Goal: Information Seeking & Learning: Learn about a topic

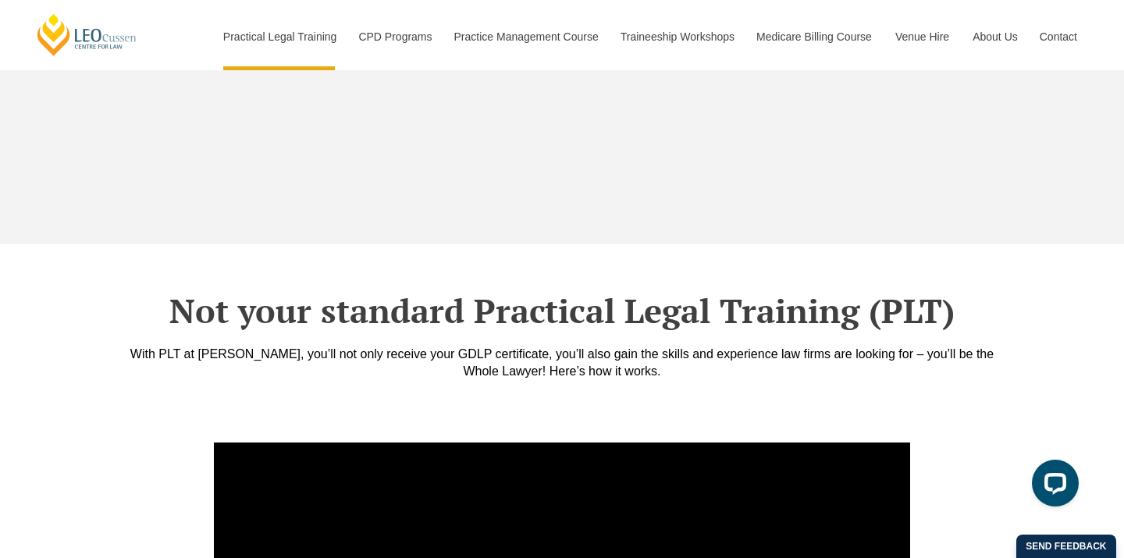
scroll to position [5145, 0]
click at [397, 354] on div "Not your standard Practical Legal Training (PLT) With PLT at Leo Cussen, you’ll…" at bounding box center [562, 335] width 890 height 183
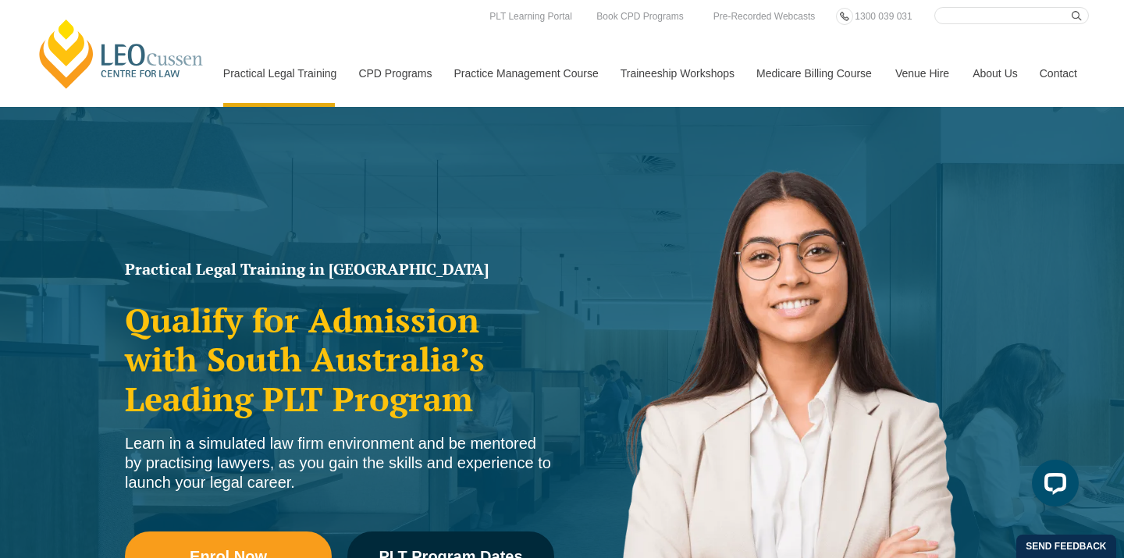
scroll to position [0, 0]
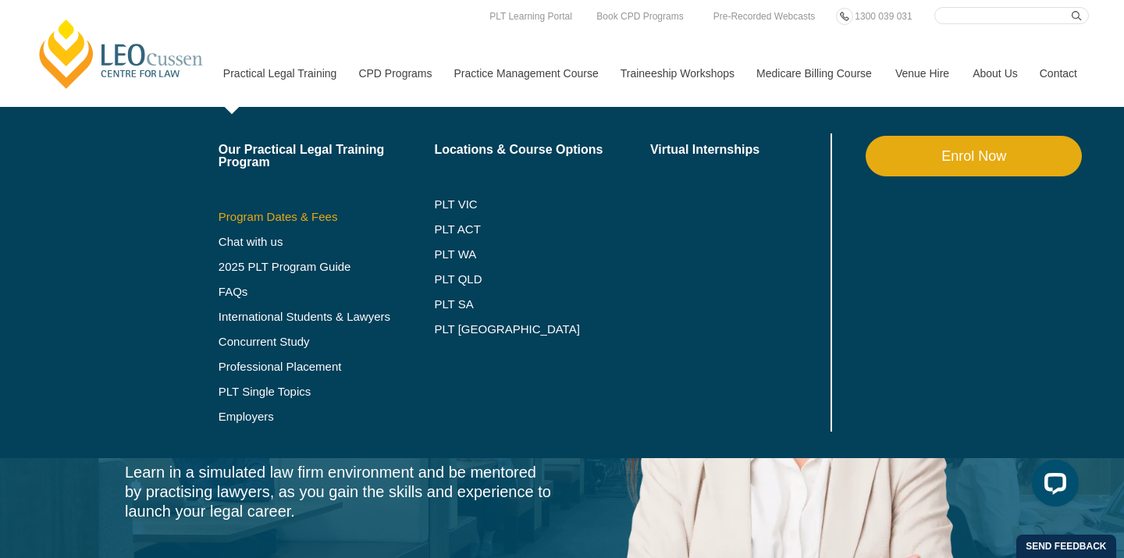
click at [275, 214] on link "Program Dates & Fees" at bounding box center [327, 217] width 216 height 12
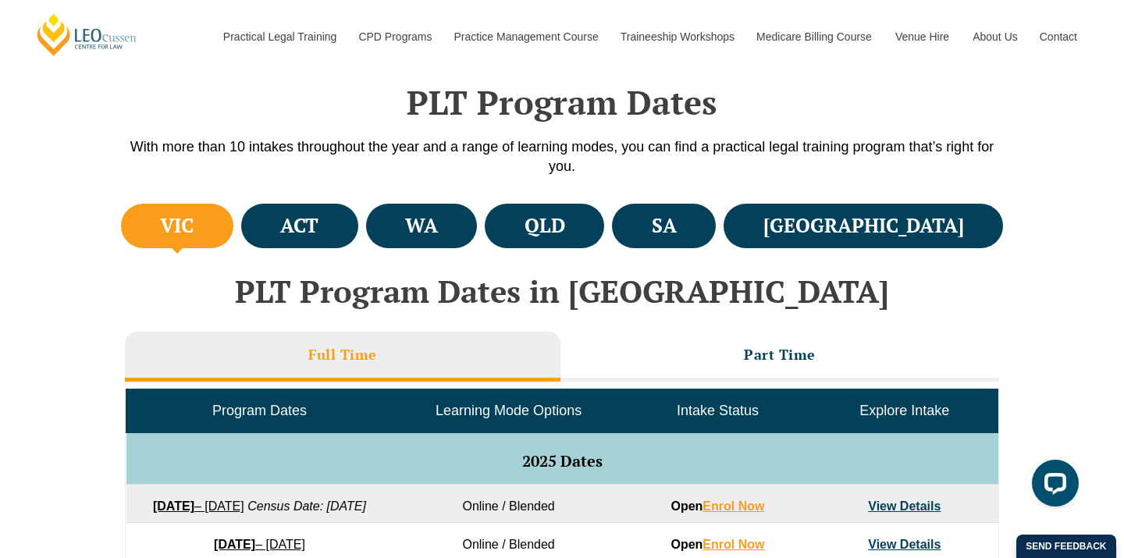
scroll to position [454, 0]
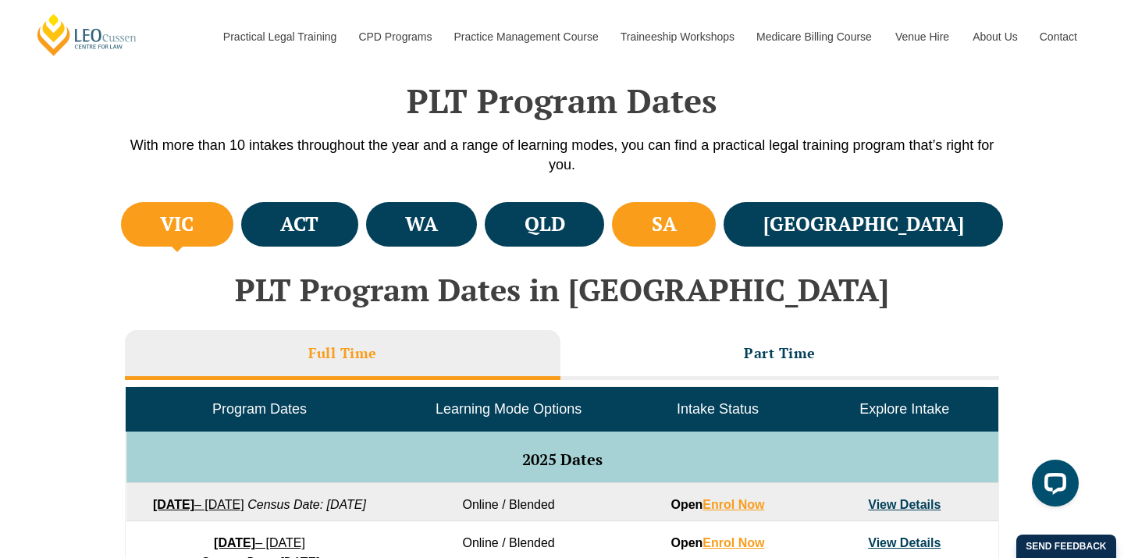
click at [716, 222] on li "SA" at bounding box center [664, 224] width 104 height 44
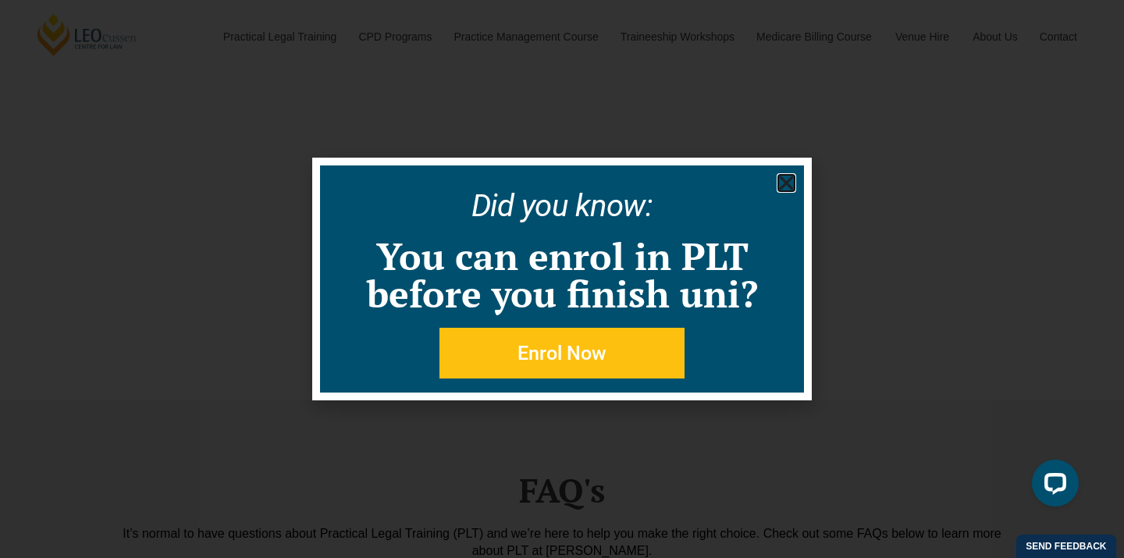
scroll to position [5614, 0]
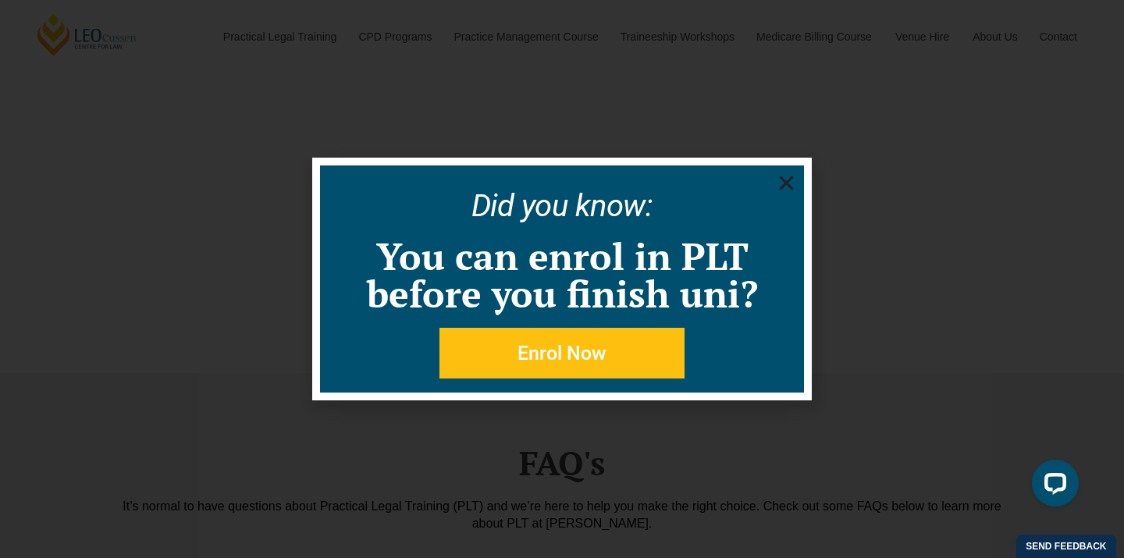
click at [786, 176] on icon "Close" at bounding box center [787, 183] width 20 height 20
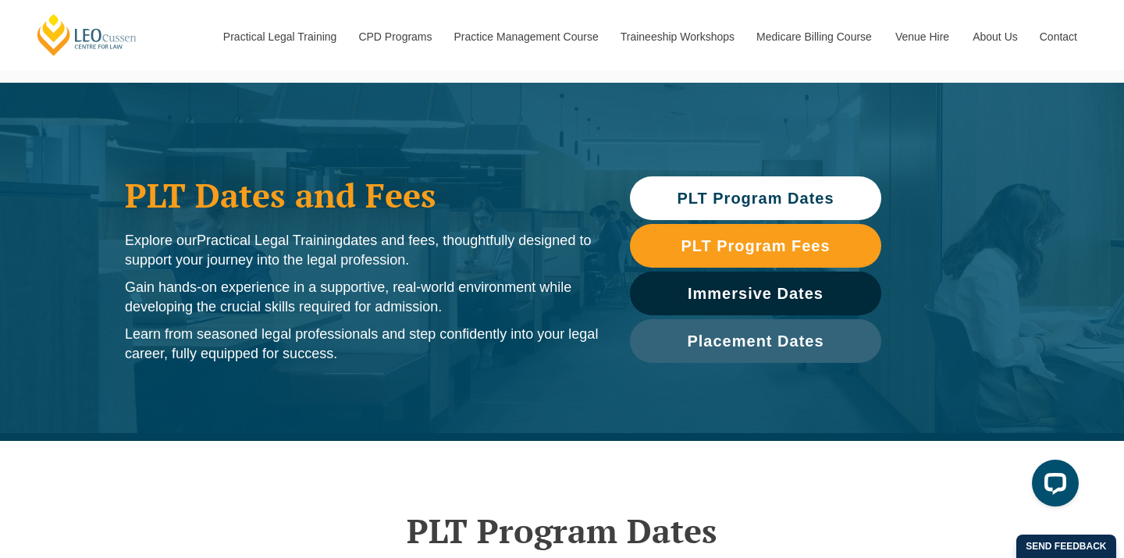
scroll to position [0, 0]
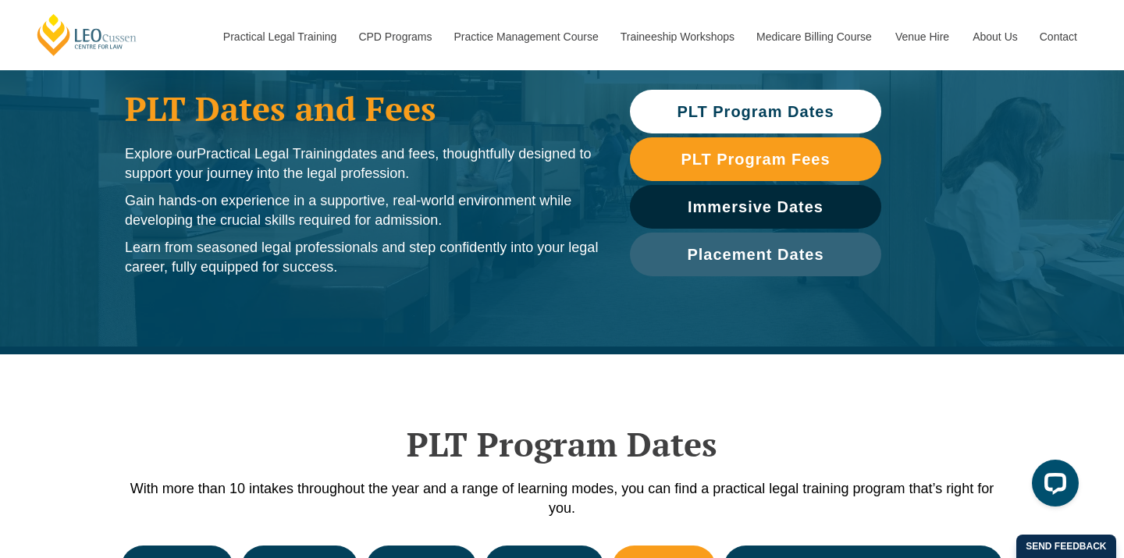
click at [808, 114] on span "PLT Program Dates" at bounding box center [755, 112] width 157 height 16
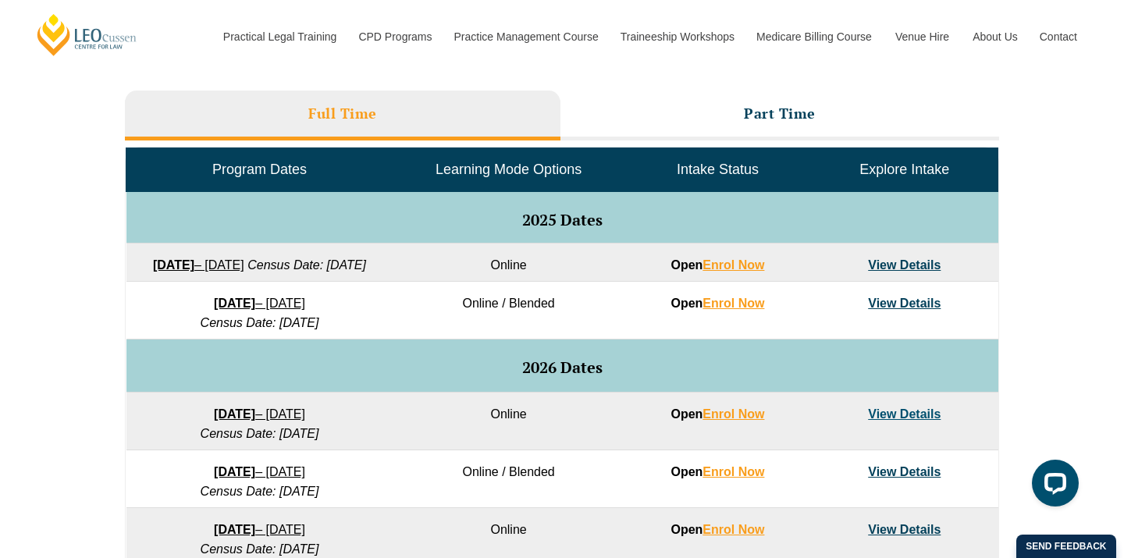
scroll to position [692, 0]
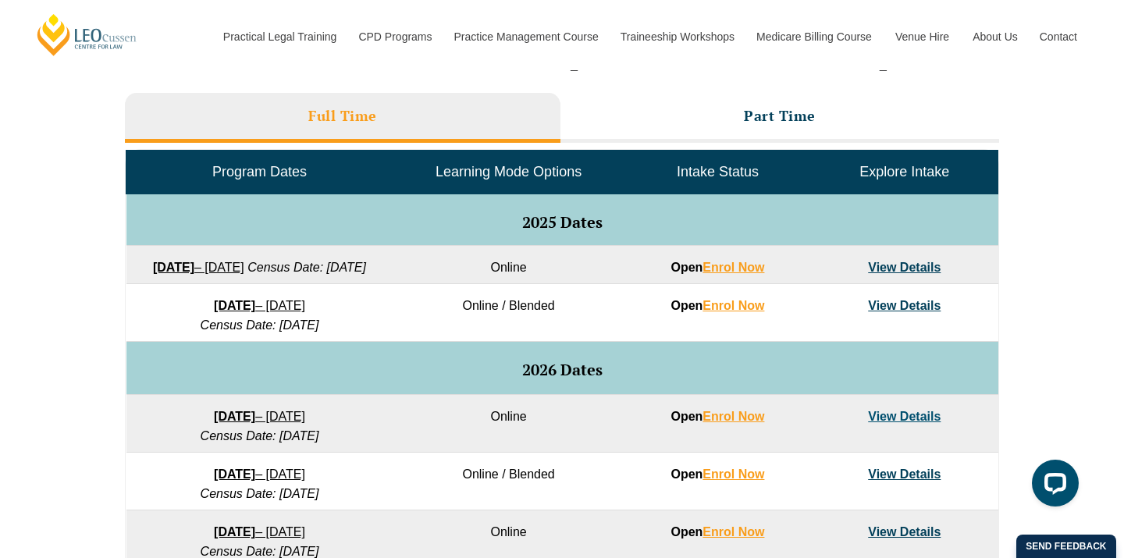
click at [886, 265] on link "View Details" at bounding box center [904, 267] width 73 height 13
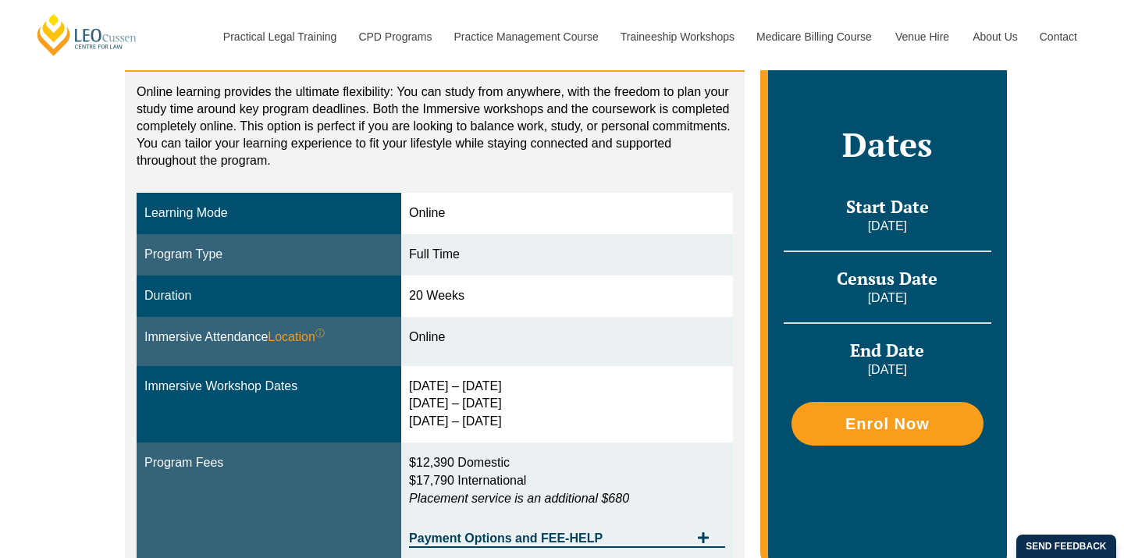
scroll to position [329, 0]
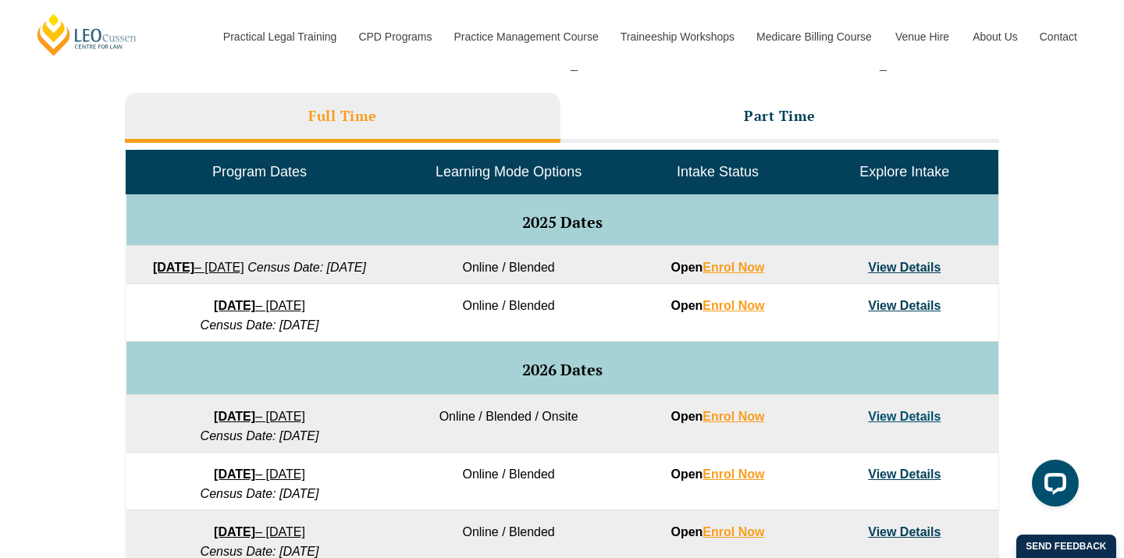
click at [591, 267] on td "Online / Blended" at bounding box center [508, 265] width 231 height 38
click at [546, 339] on td "Online / Blended" at bounding box center [508, 313] width 231 height 58
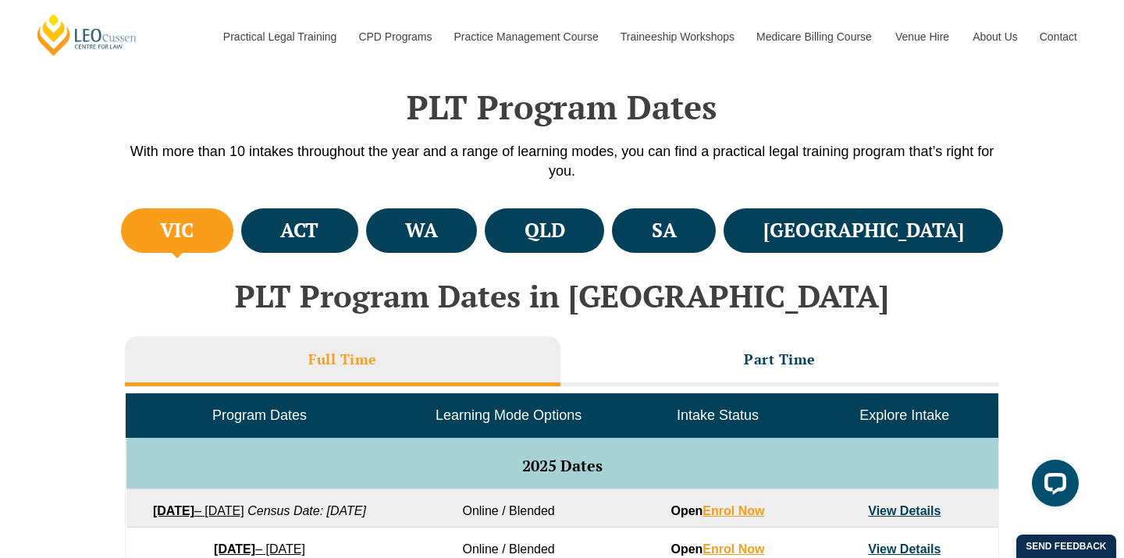
scroll to position [453, 0]
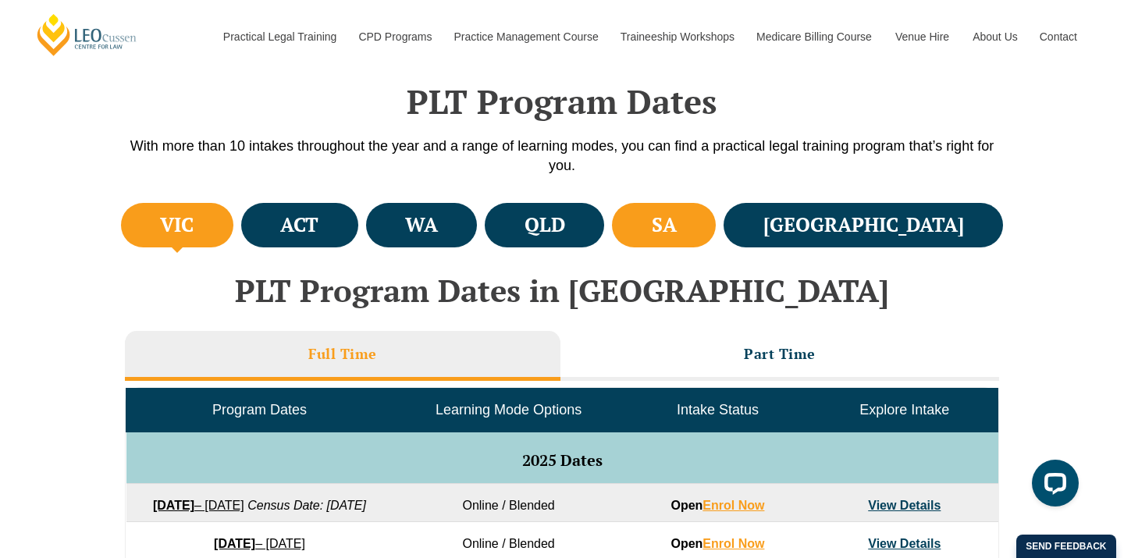
click at [716, 242] on li "SA" at bounding box center [664, 225] width 104 height 44
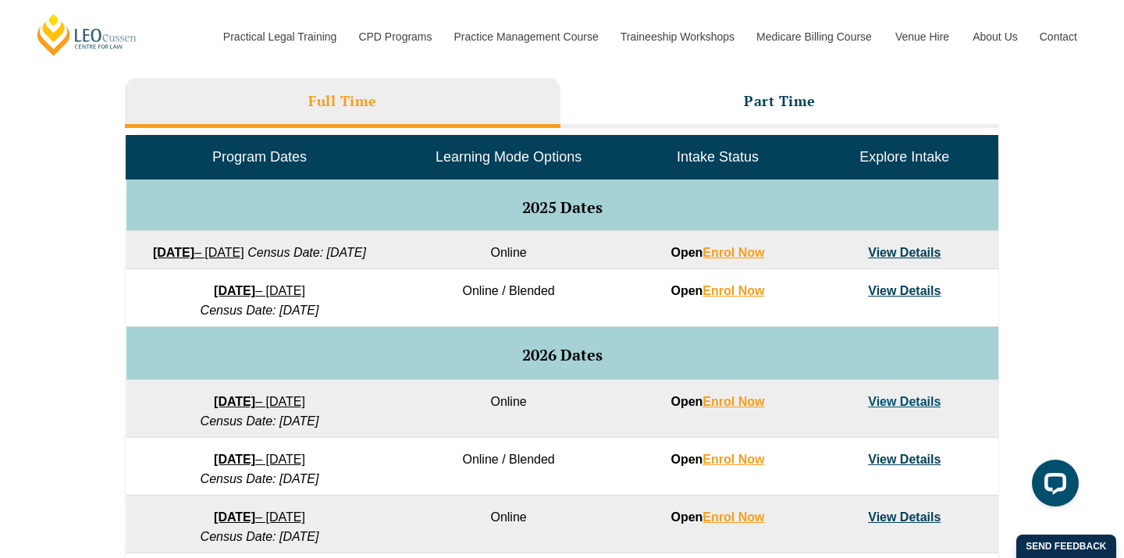
scroll to position [734, 0]
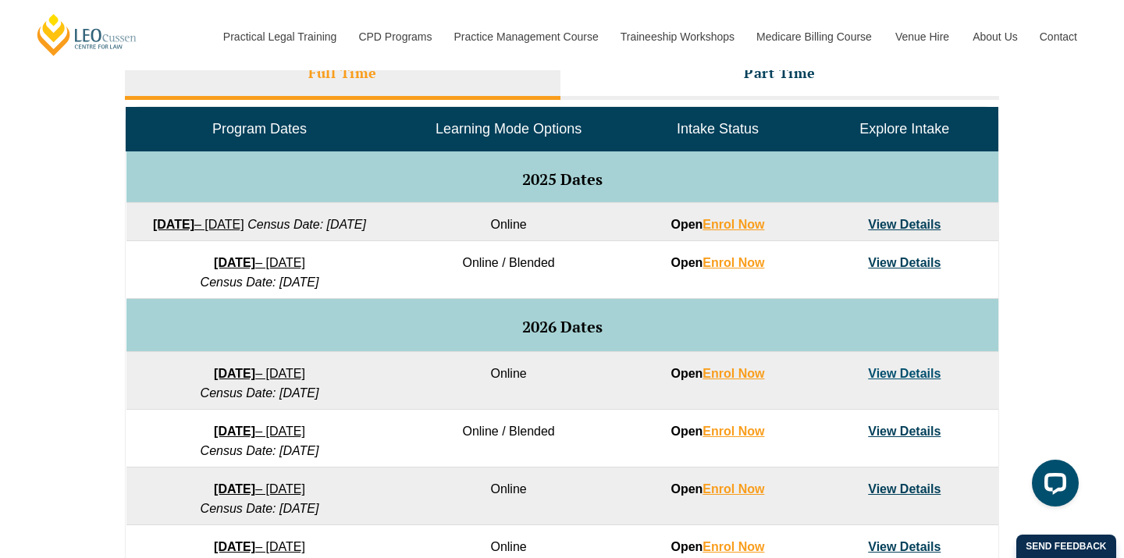
click at [907, 225] on link "View Details" at bounding box center [904, 224] width 73 height 13
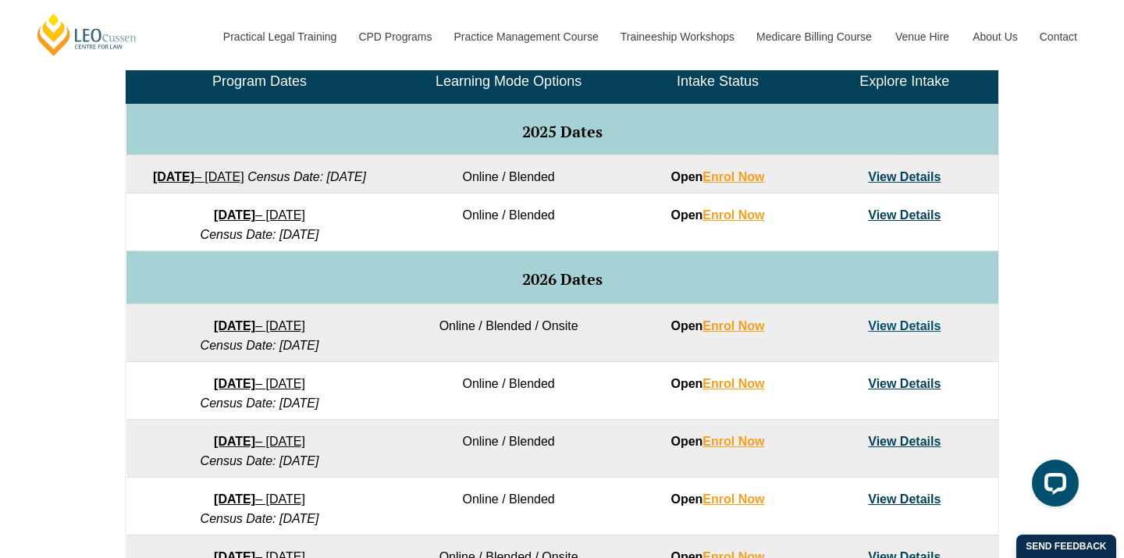
scroll to position [747, 0]
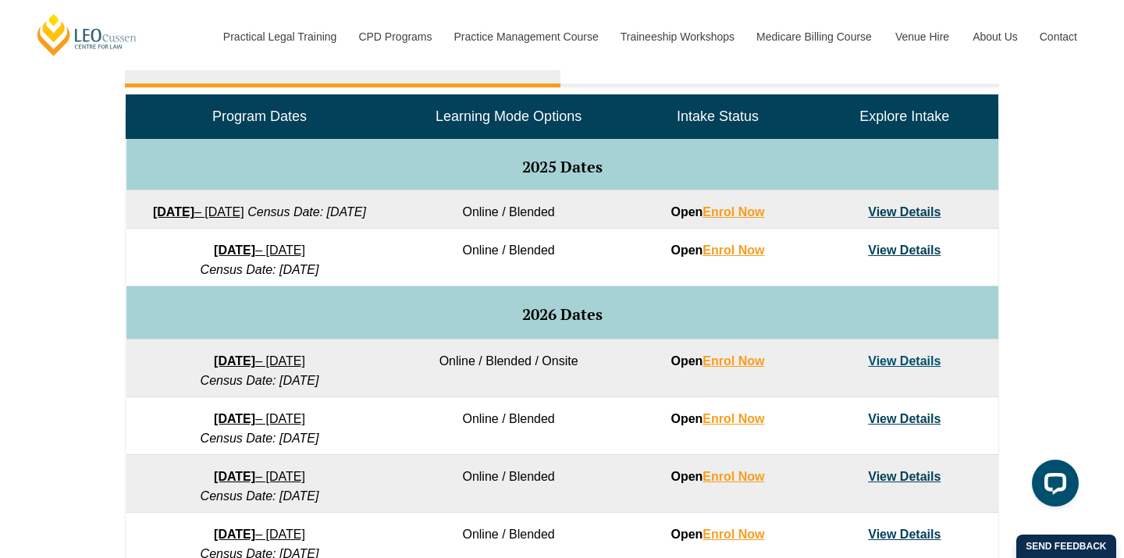
click at [503, 213] on td "Online / Blended" at bounding box center [508, 209] width 231 height 38
click at [902, 223] on td "View Details" at bounding box center [904, 209] width 187 height 38
click at [901, 216] on link "View Details" at bounding box center [904, 211] width 73 height 13
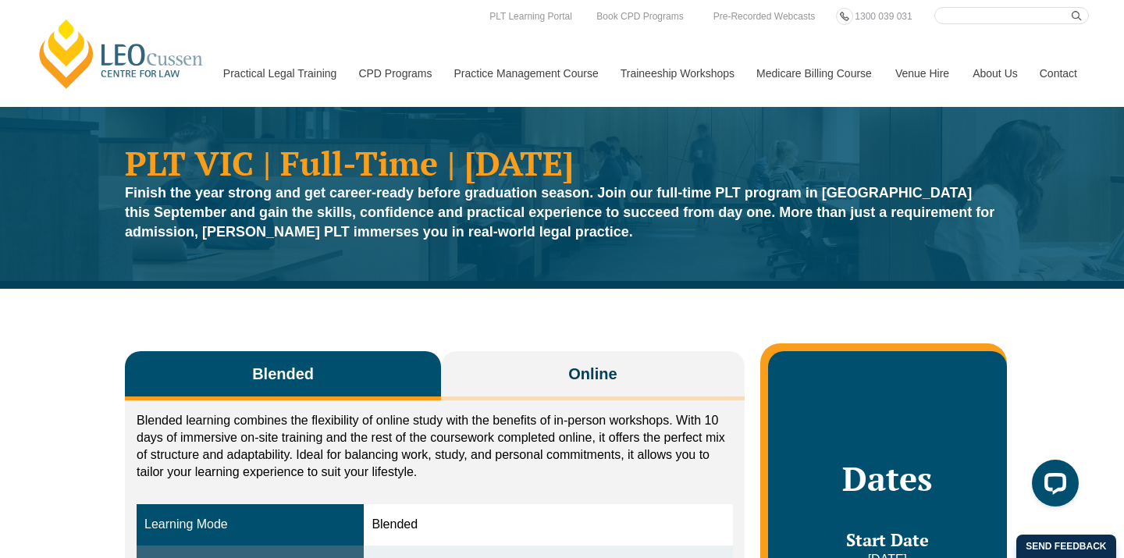
click at [410, 255] on div "PLT VIC | Full-Time | September 2025 Finish the year strong and get career-read…" at bounding box center [562, 197] width 890 height 119
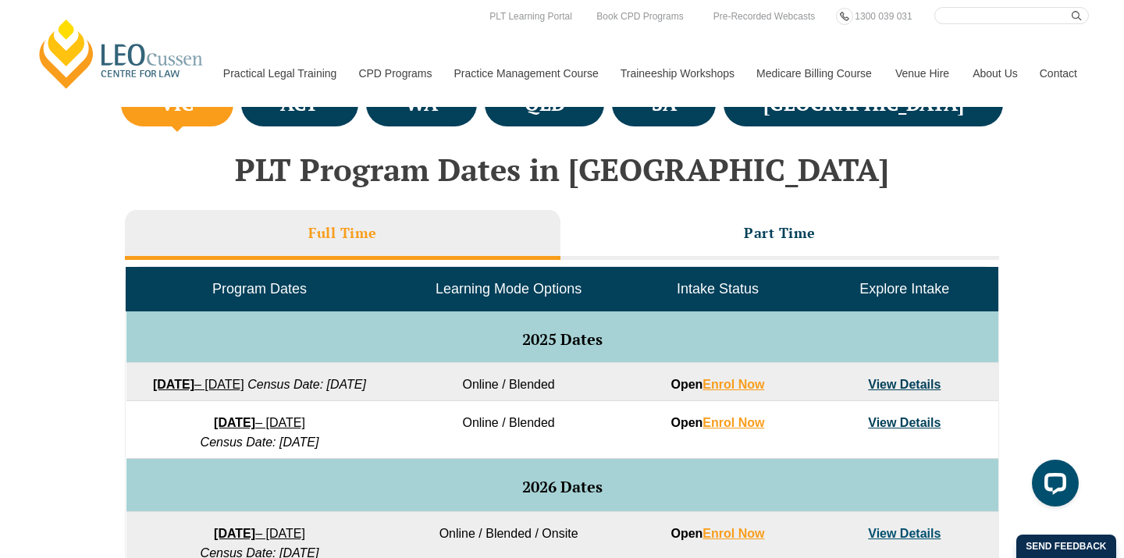
scroll to position [516, 0]
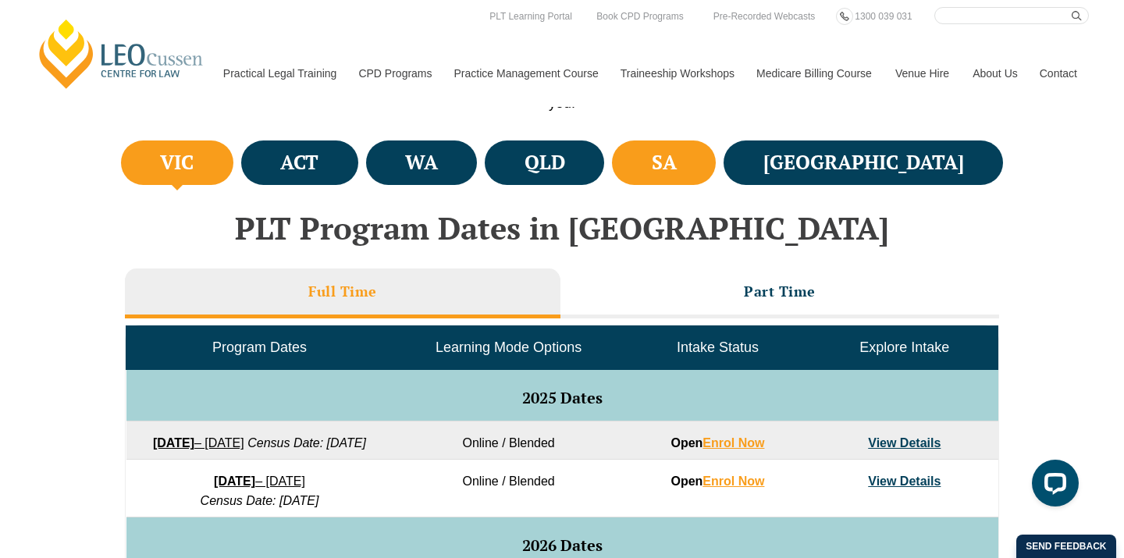
click at [677, 173] on h4 "SA" at bounding box center [664, 163] width 25 height 26
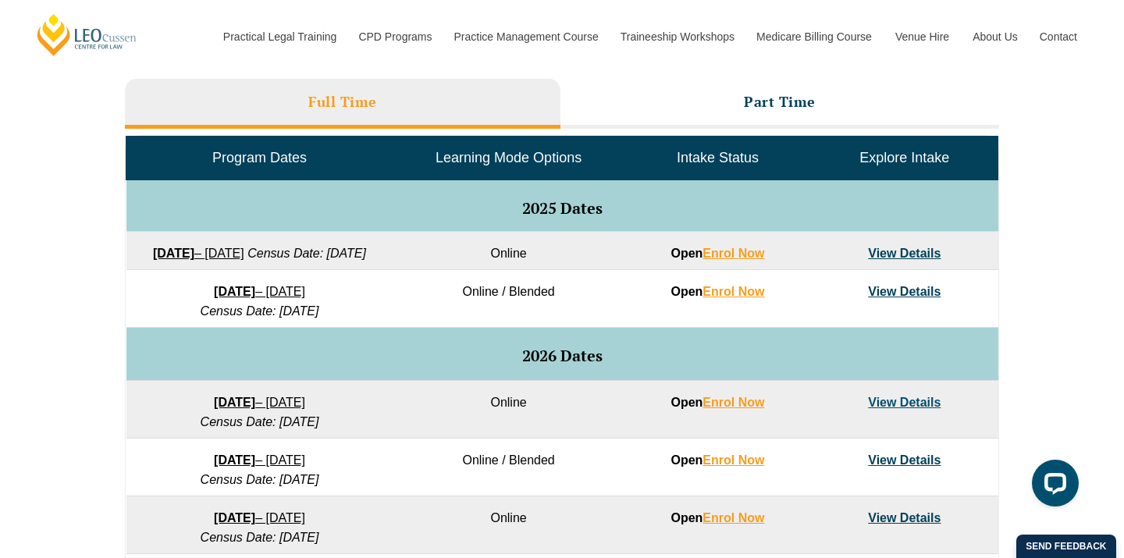
scroll to position [710, 0]
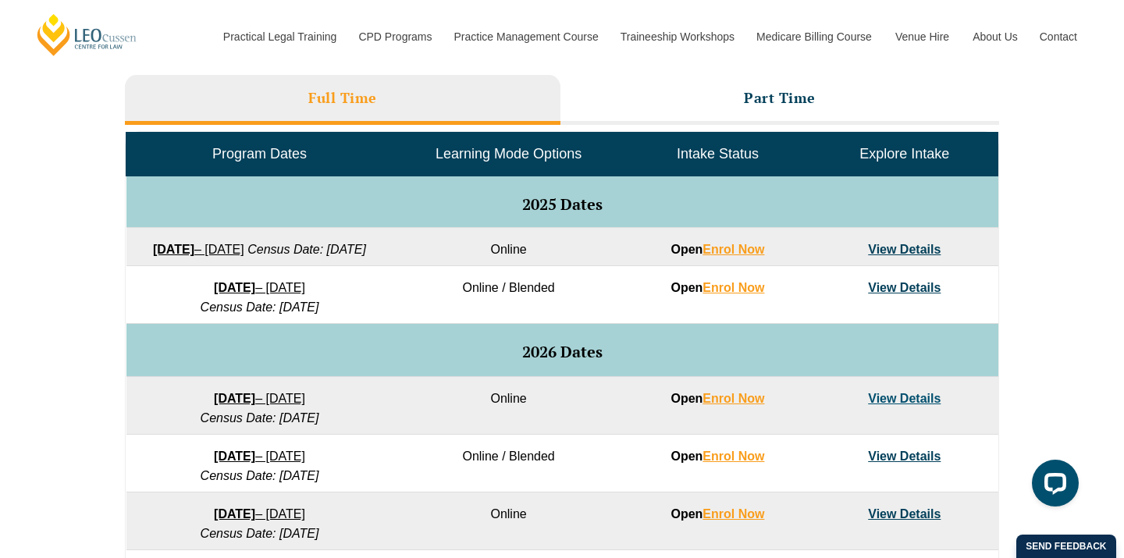
click at [893, 245] on link "View Details" at bounding box center [904, 249] width 73 height 13
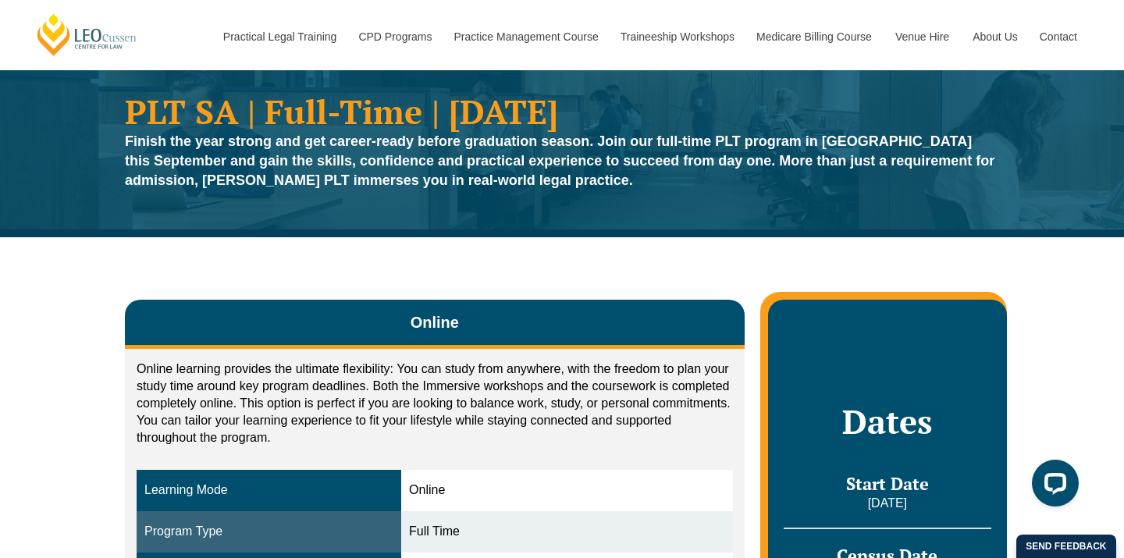
scroll to position [52, 0]
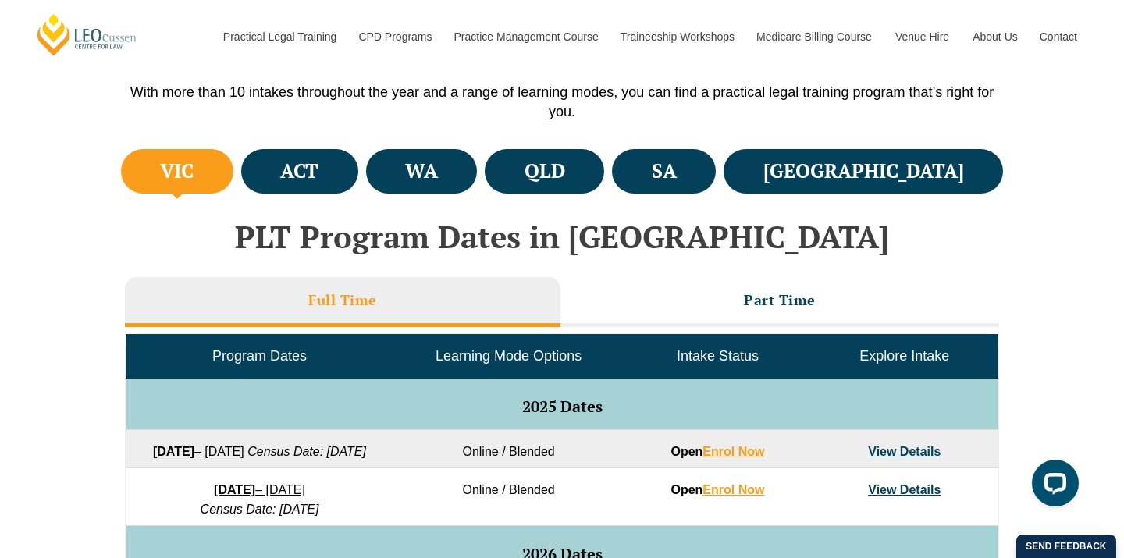
scroll to position [469, 0]
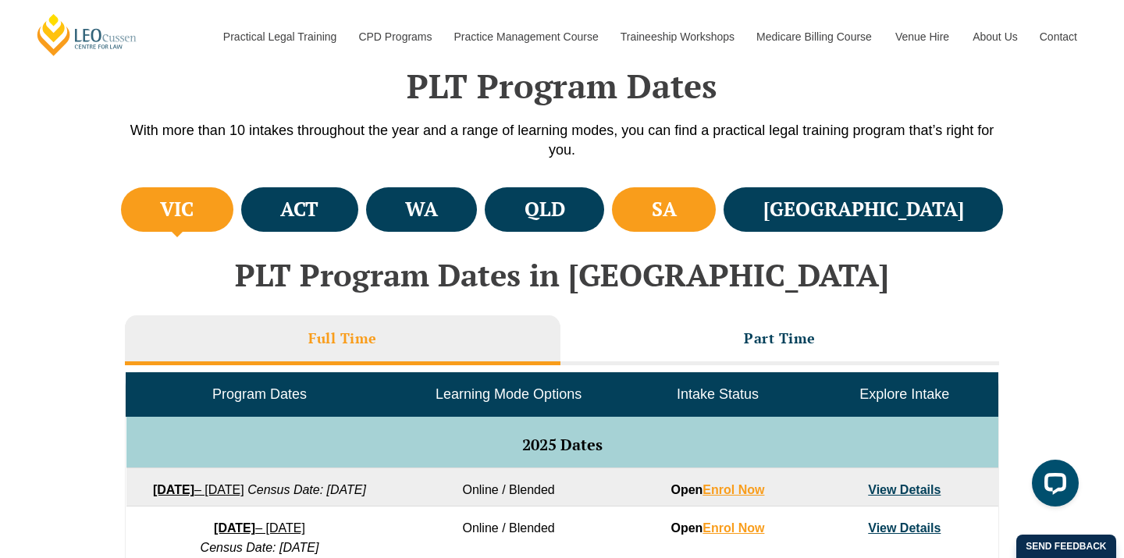
click at [716, 197] on li "SA" at bounding box center [664, 209] width 104 height 44
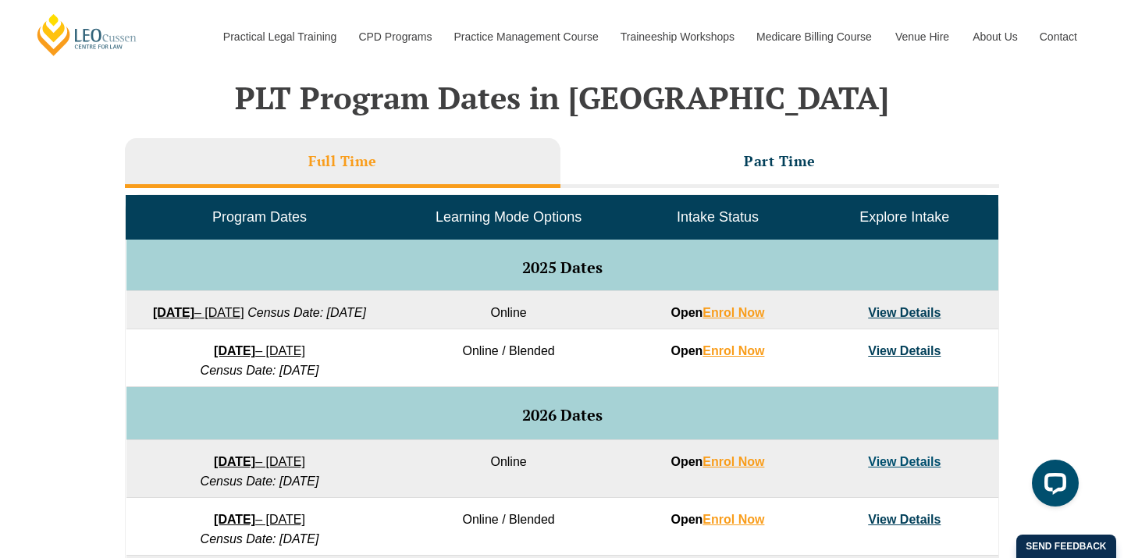
scroll to position [648, 0]
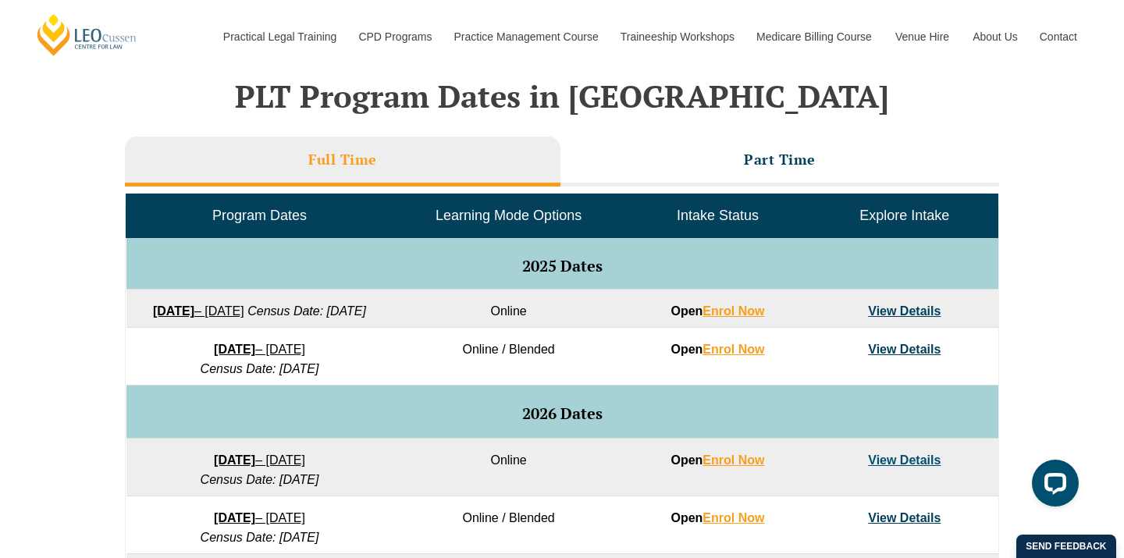
drag, startPoint x: 144, startPoint y: 304, endPoint x: 382, endPoint y: 311, distance: 238.2
click at [382, 311] on td "22 September 2025 – 20 February 2026 Census Date: 20 October 2025" at bounding box center [259, 309] width 267 height 38
copy link "22 September 2025 – 20 February 2026"
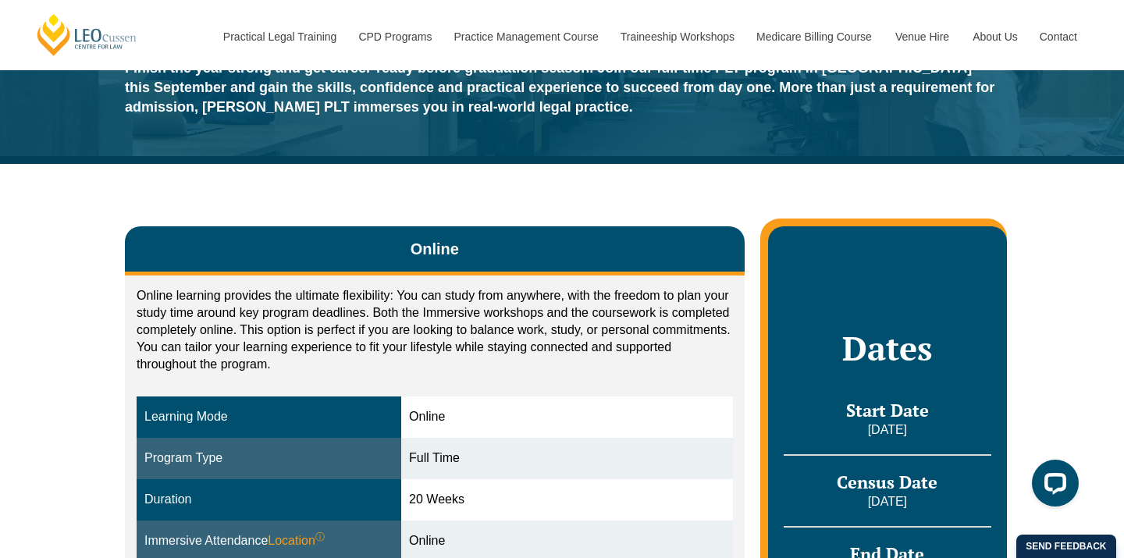
scroll to position [213, 0]
